Goal: Transaction & Acquisition: Purchase product/service

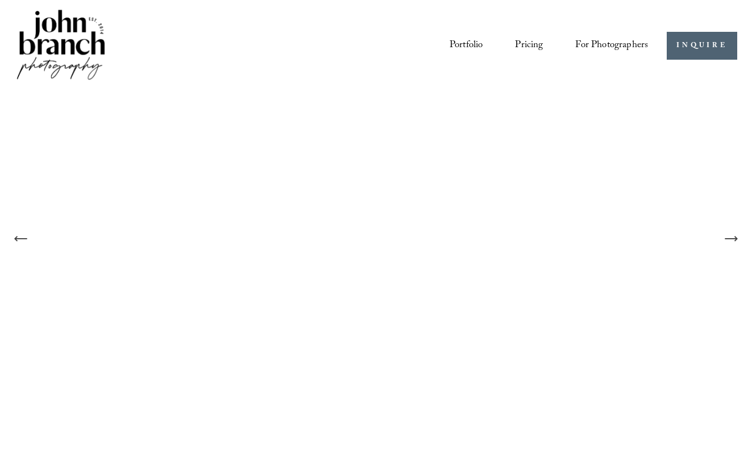
click at [531, 49] on link "Pricing" at bounding box center [529, 45] width 28 height 21
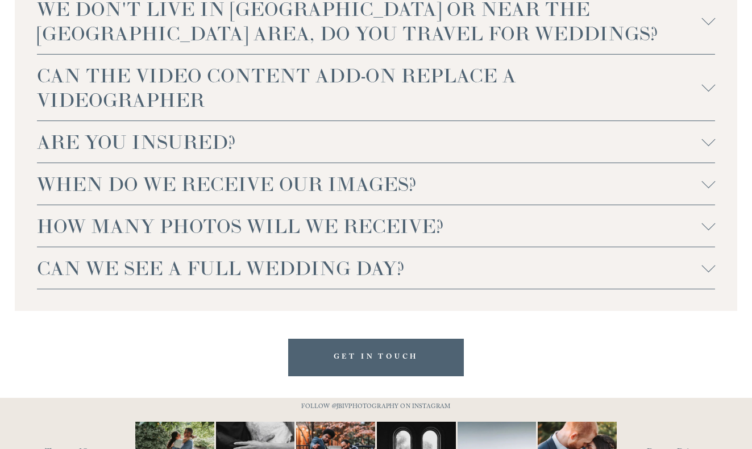
scroll to position [2521, 0]
